Goal: Information Seeking & Learning: Understand process/instructions

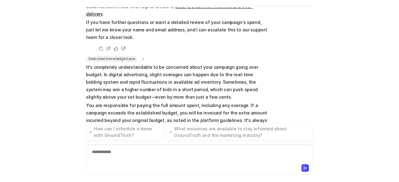
scroll to position [8652, 0]
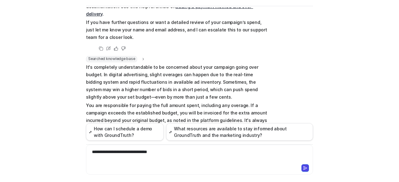
click at [305, 170] on button at bounding box center [304, 167] width 7 height 7
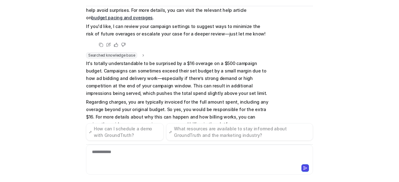
scroll to position [8785, 0]
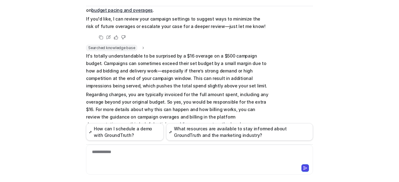
click at [148, 158] on div "**********" at bounding box center [199, 156] width 224 height 14
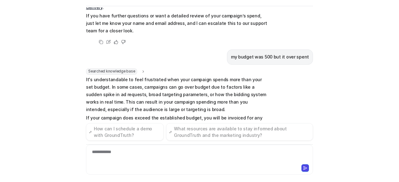
scroll to position [8918, 0]
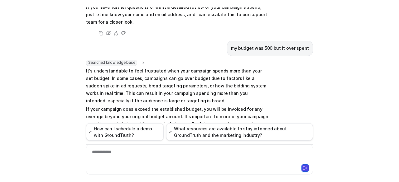
drag, startPoint x: 189, startPoint y: 84, endPoint x: 119, endPoint y: 54, distance: 76.2
copy p "if you paid with a credit or debit card and your campaign spent more than your …"
